Goal: Find specific fact: Find specific fact

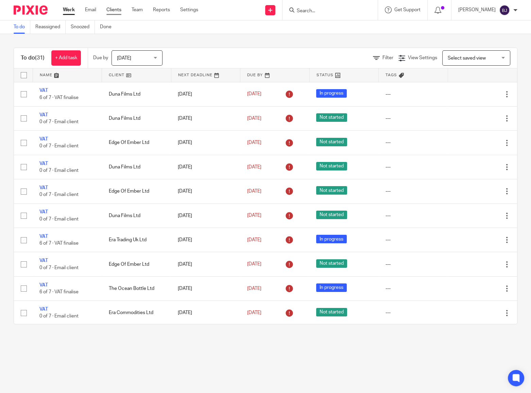
click at [117, 10] on link "Clients" at bounding box center [114, 9] width 15 height 7
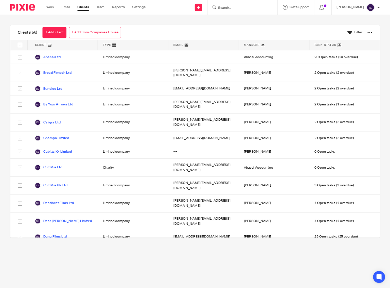
scroll to position [335, 0]
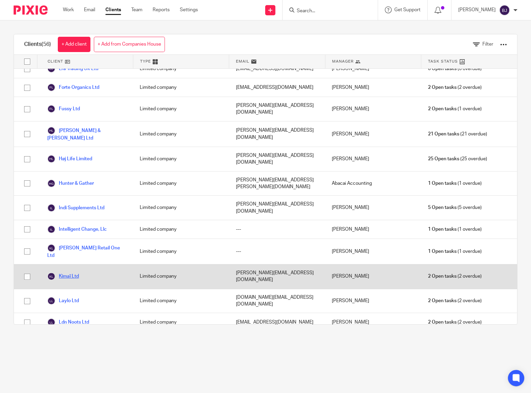
click at [74, 272] on link "Kimaï Ltd" at bounding box center [63, 276] width 32 height 8
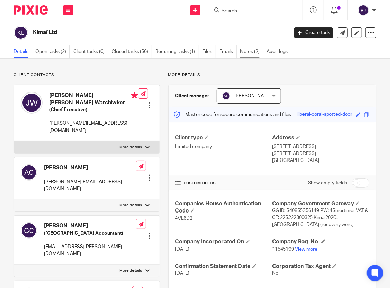
click at [244, 51] on link "Notes (2)" at bounding box center [251, 51] width 23 height 13
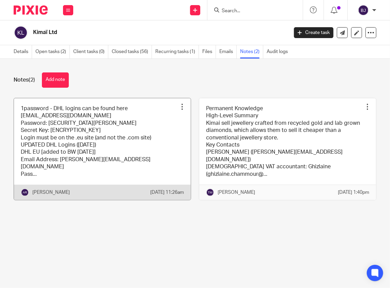
click at [146, 141] on link at bounding box center [102, 149] width 177 height 102
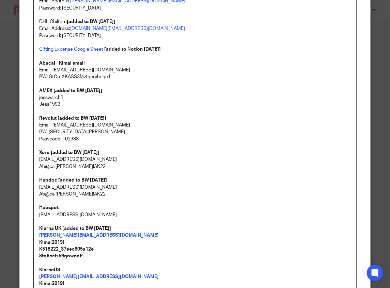
scroll to position [159, 0]
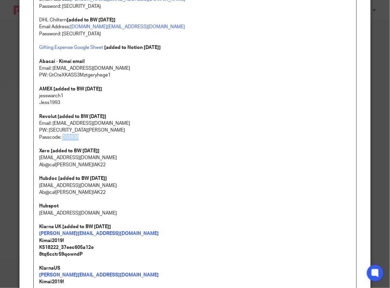
drag, startPoint x: 76, startPoint y: 137, endPoint x: 61, endPoint y: 140, distance: 15.9
click at [61, 140] on p "Passcode: 102938" at bounding box center [194, 137] width 311 height 7
copy p "102938"
